Goal: Information Seeking & Learning: Learn about a topic

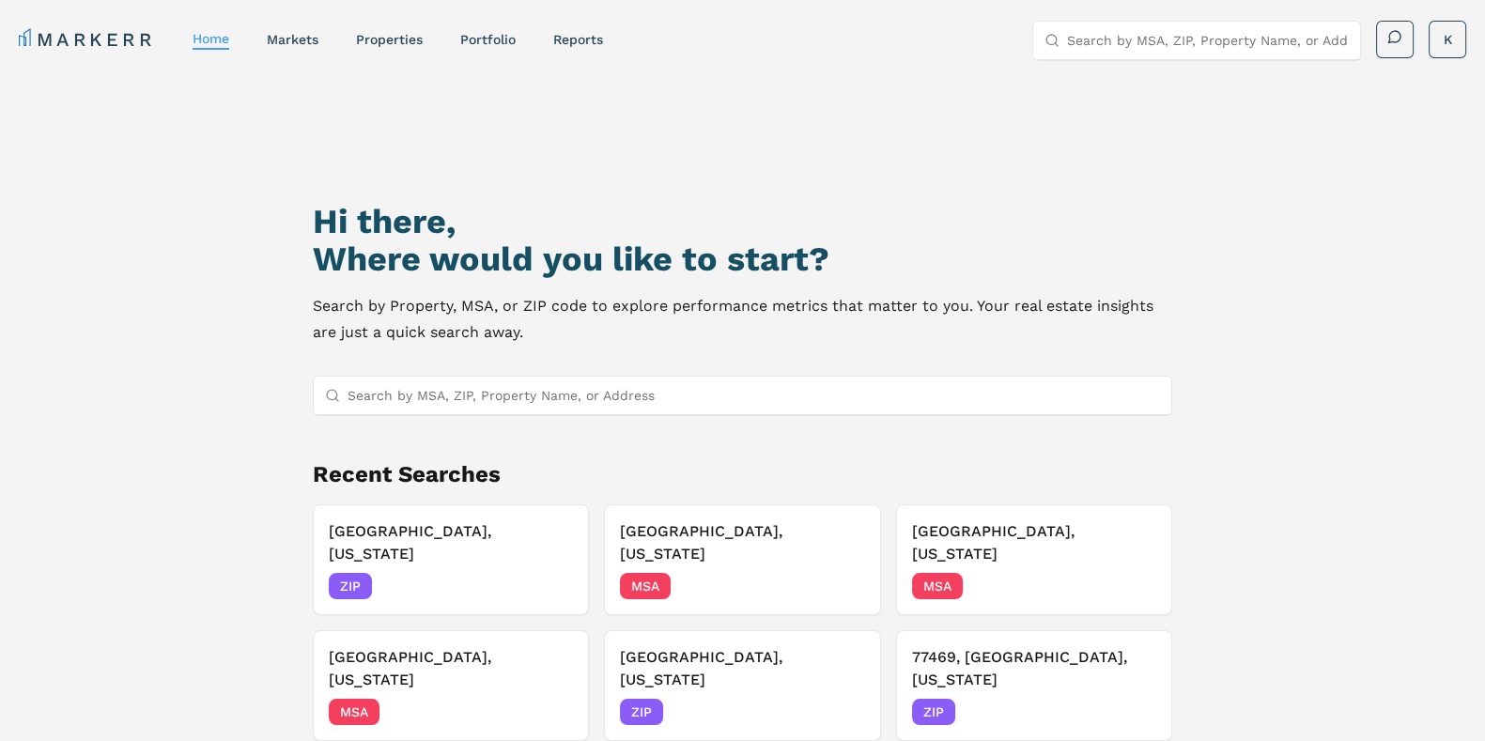
click at [429, 393] on input "Search by MSA, ZIP, Property Name, or Address" at bounding box center [754, 396] width 813 height 38
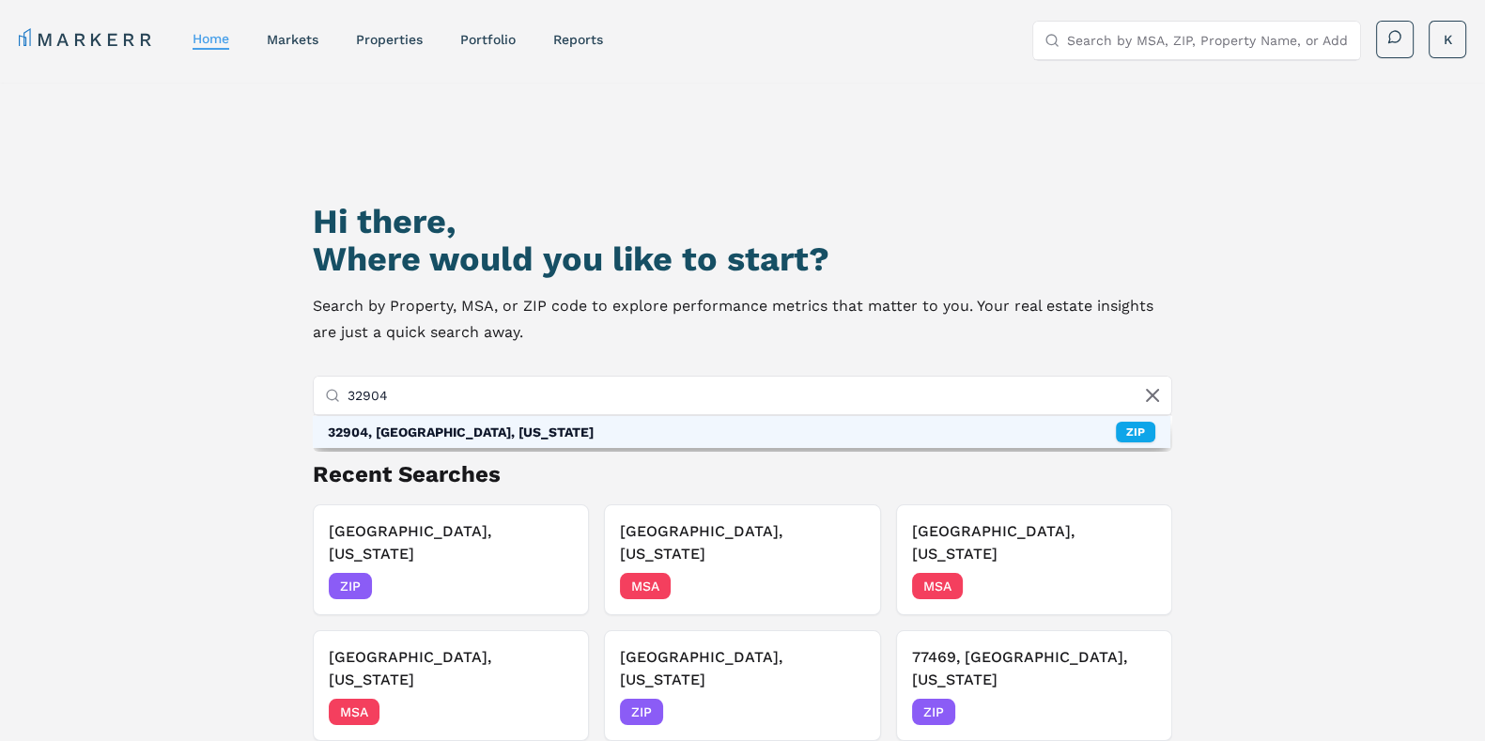
type input "32904"
click at [425, 431] on div "32904, [GEOGRAPHIC_DATA], [US_STATE]" at bounding box center [461, 432] width 266 height 19
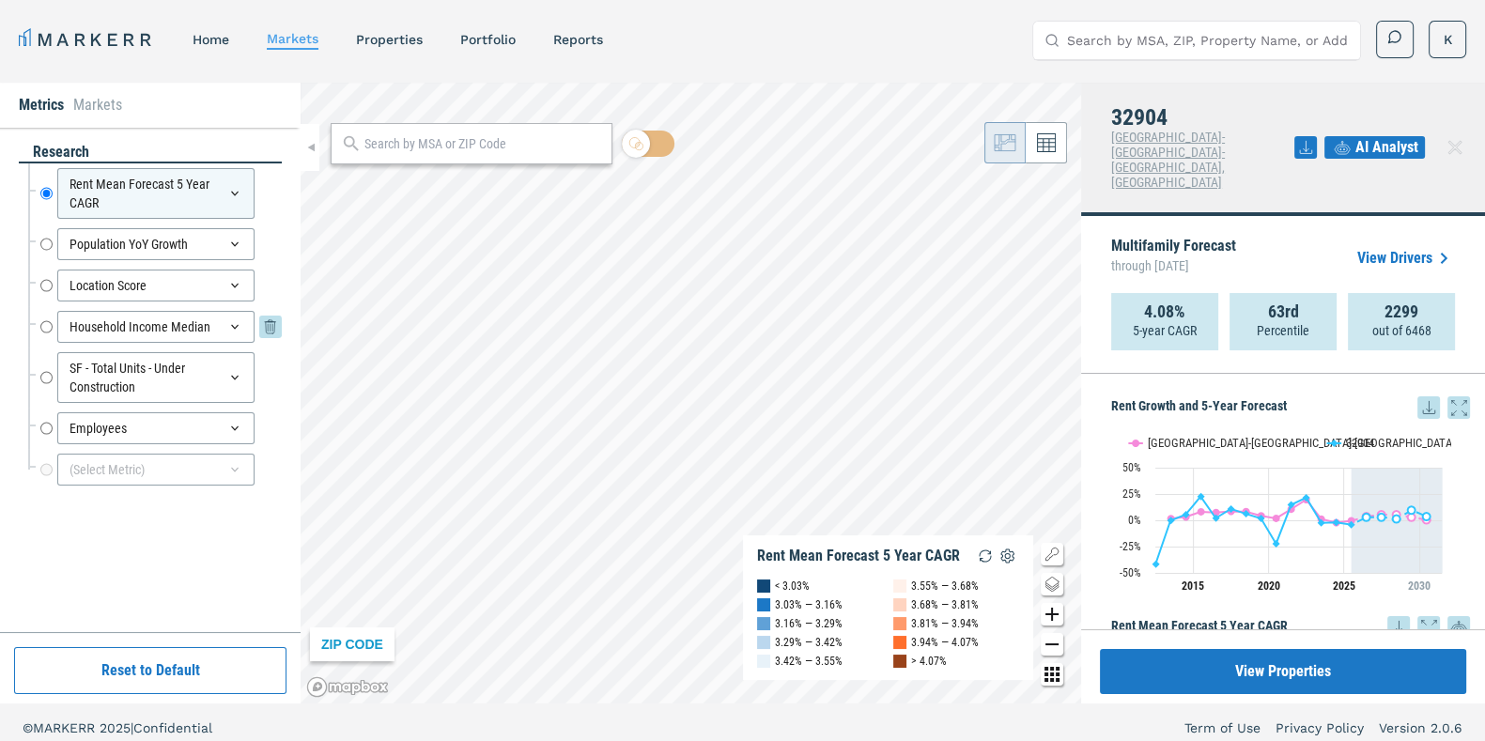
click at [47, 327] on input "Household Income Median" at bounding box center [46, 327] width 12 height 32
radio input "false"
radio input "true"
